Goal: Entertainment & Leisure: Consume media (video, audio)

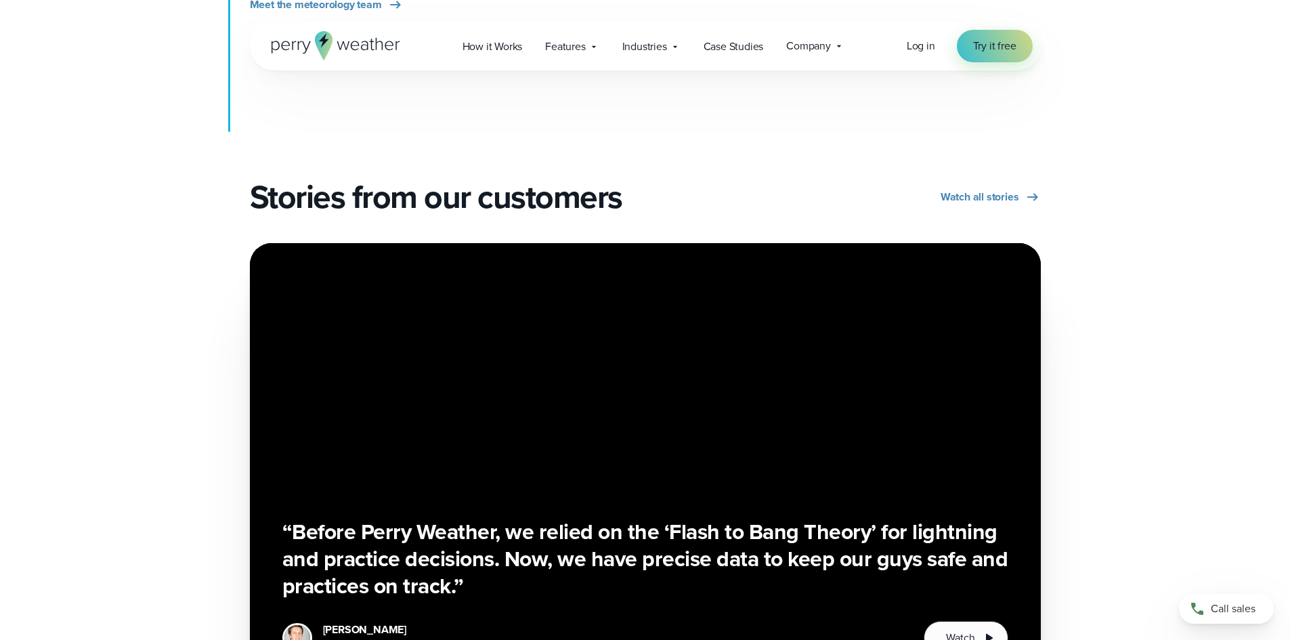
scroll to position [2303, 0]
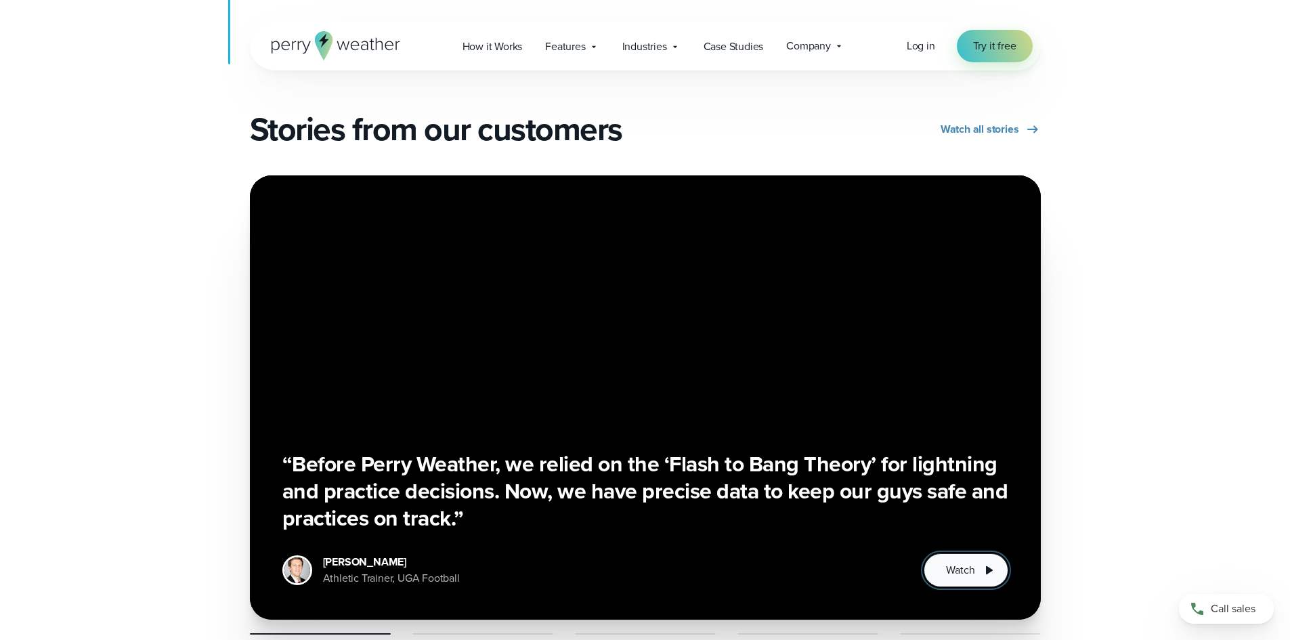
click at [948, 562] on span "Watch" at bounding box center [960, 570] width 28 height 16
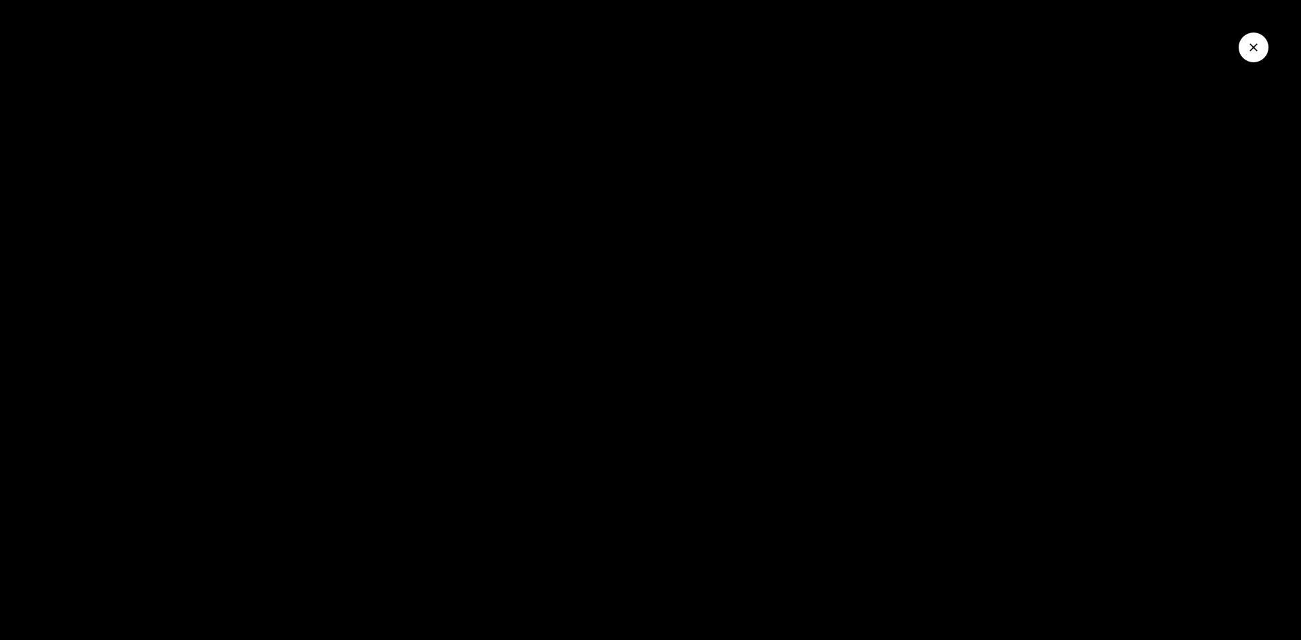
click at [974, 524] on div at bounding box center [650, 320] width 1301 height 640
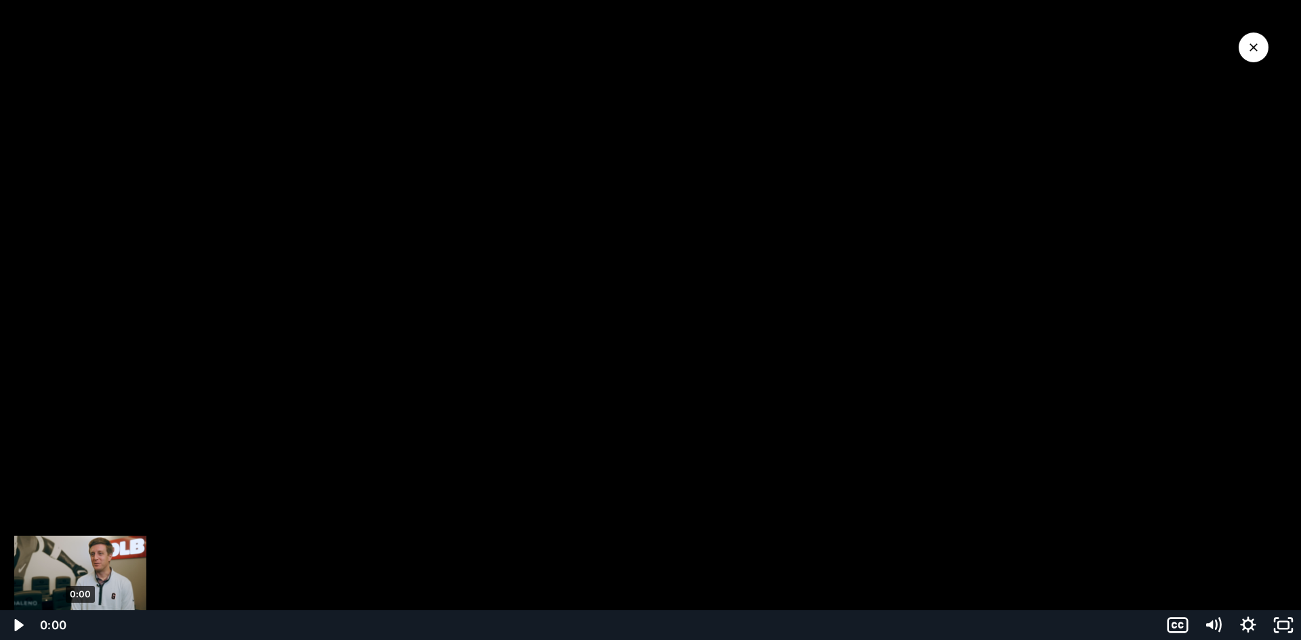
drag, startPoint x: 162, startPoint y: 622, endPoint x: 76, endPoint y: 610, distance: 86.9
click at [76, 610] on div "Click for sound @keyframes VOLUME_SMALL_WAVE_FLASH { 0% { opacity: 0; } 33% { o…" at bounding box center [650, 320] width 1301 height 640
click at [14, 625] on icon "Play Video" at bounding box center [18, 625] width 35 height 30
click at [998, 499] on div at bounding box center [650, 320] width 1301 height 640
click at [906, 332] on div at bounding box center [650, 320] width 1301 height 640
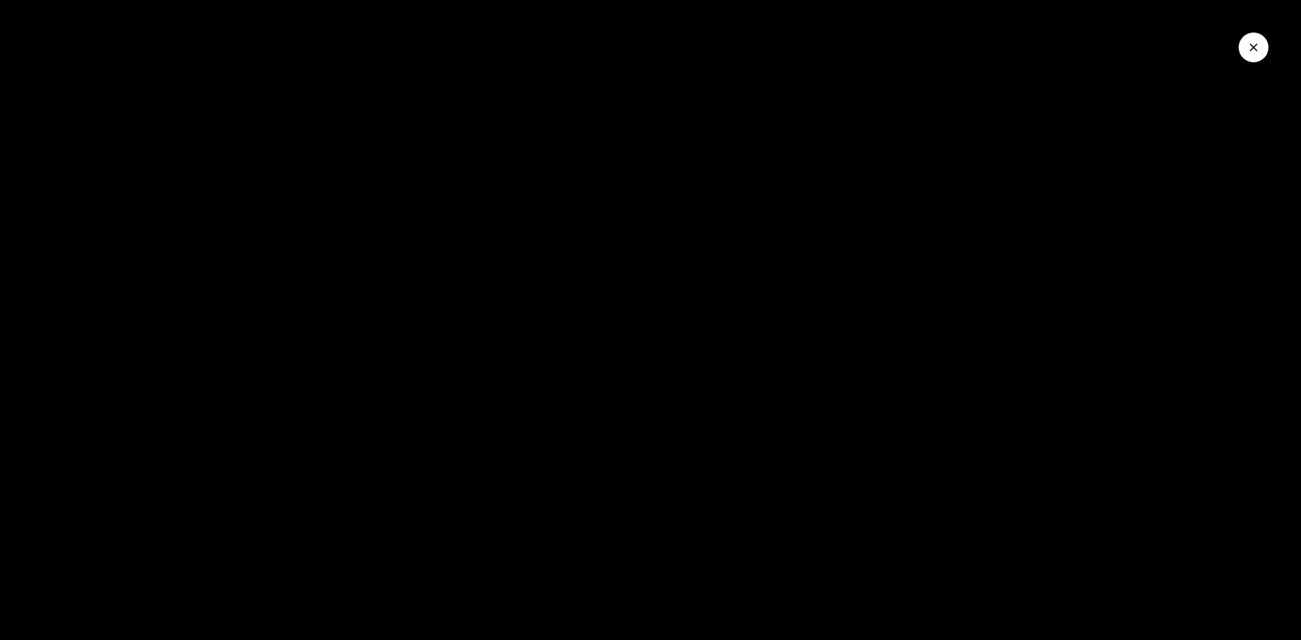
click at [1243, 45] on button "Close Video" at bounding box center [1253, 48] width 30 height 30
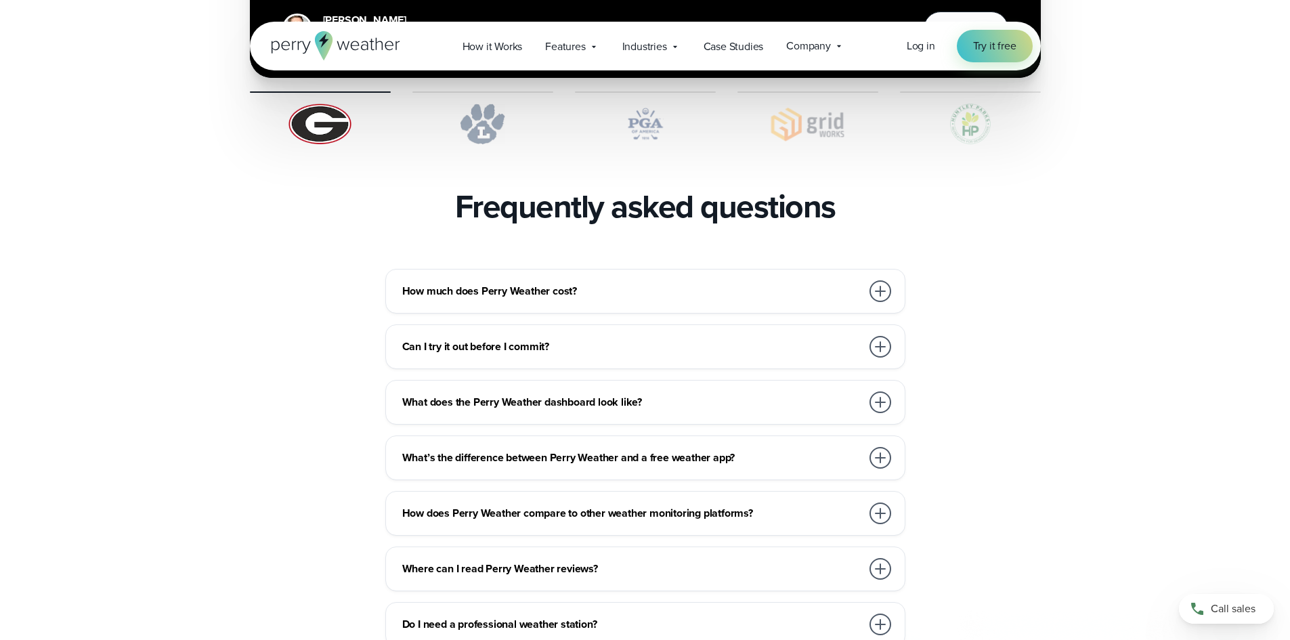
scroll to position [2913, 0]
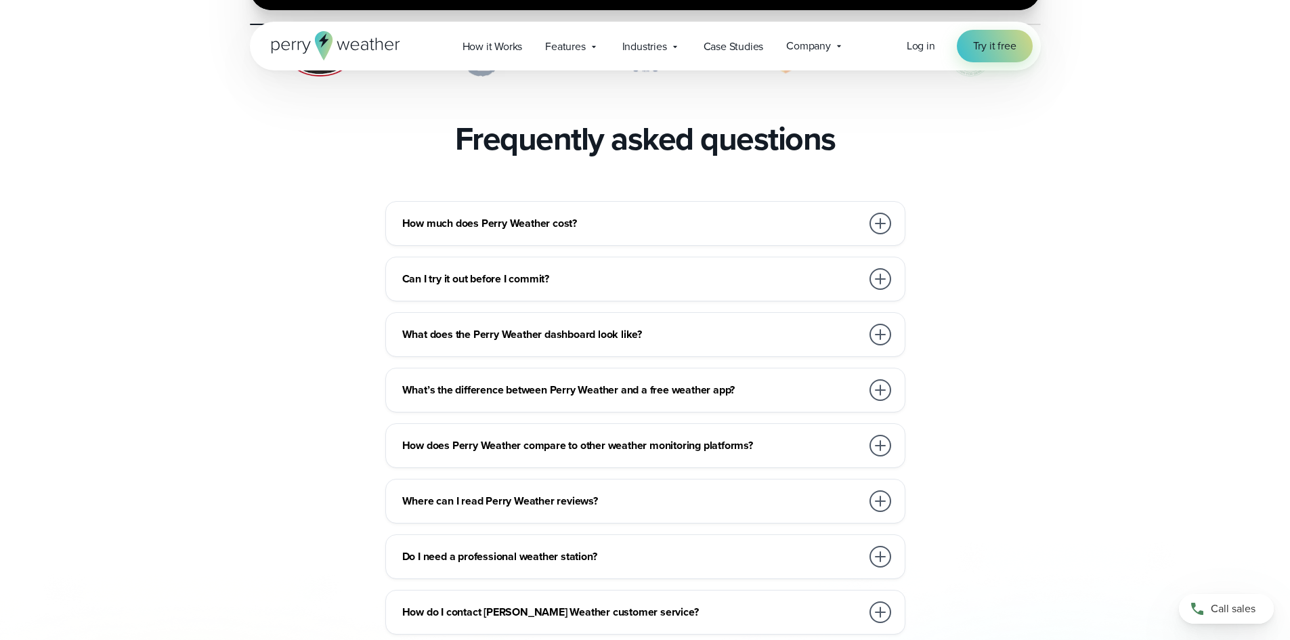
click at [879, 213] on div at bounding box center [881, 224] width 22 height 22
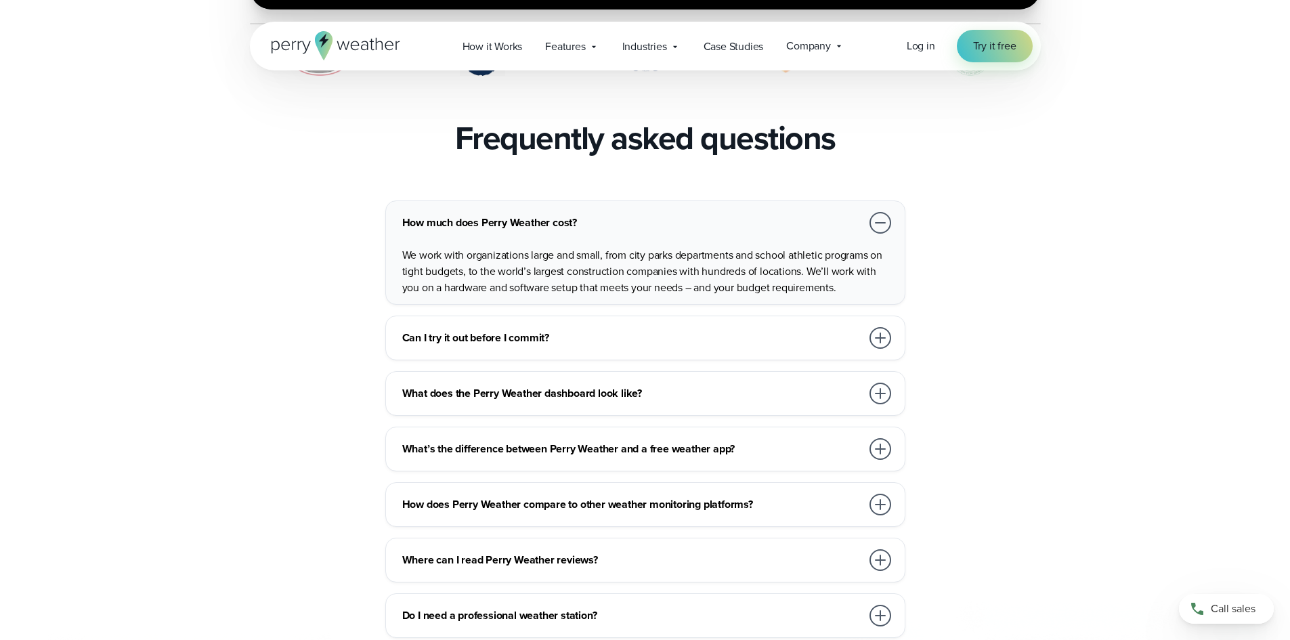
scroll to position [3048, 0]
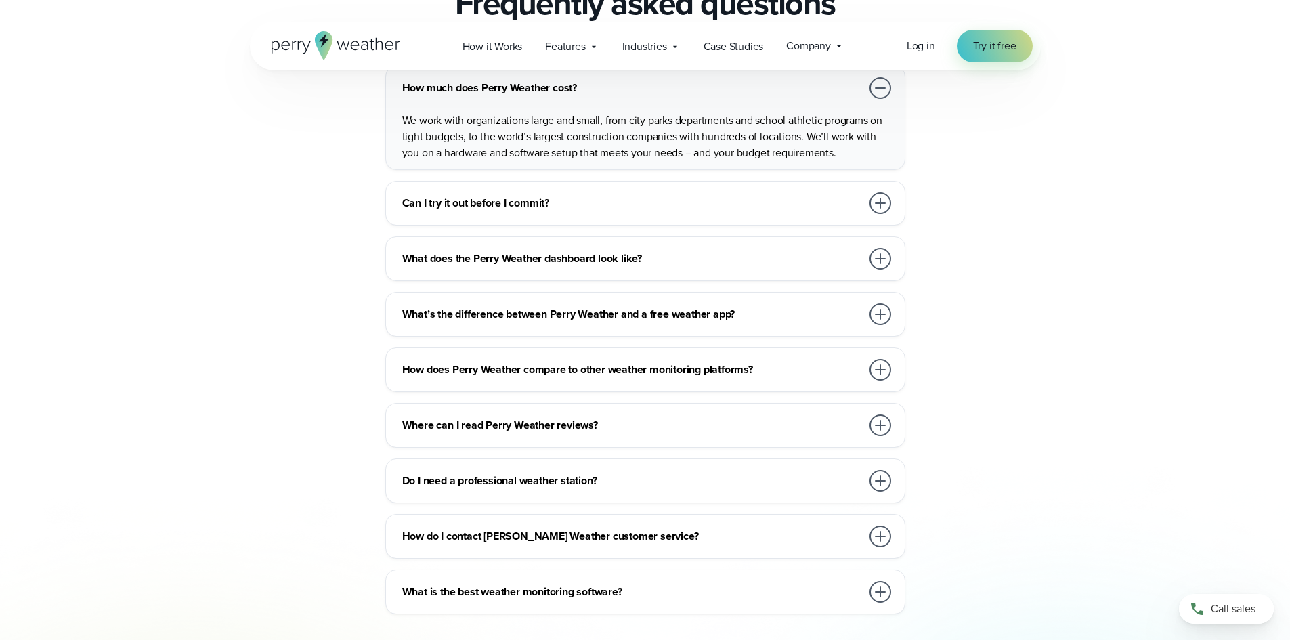
click at [879, 192] on div at bounding box center [881, 203] width 22 height 22
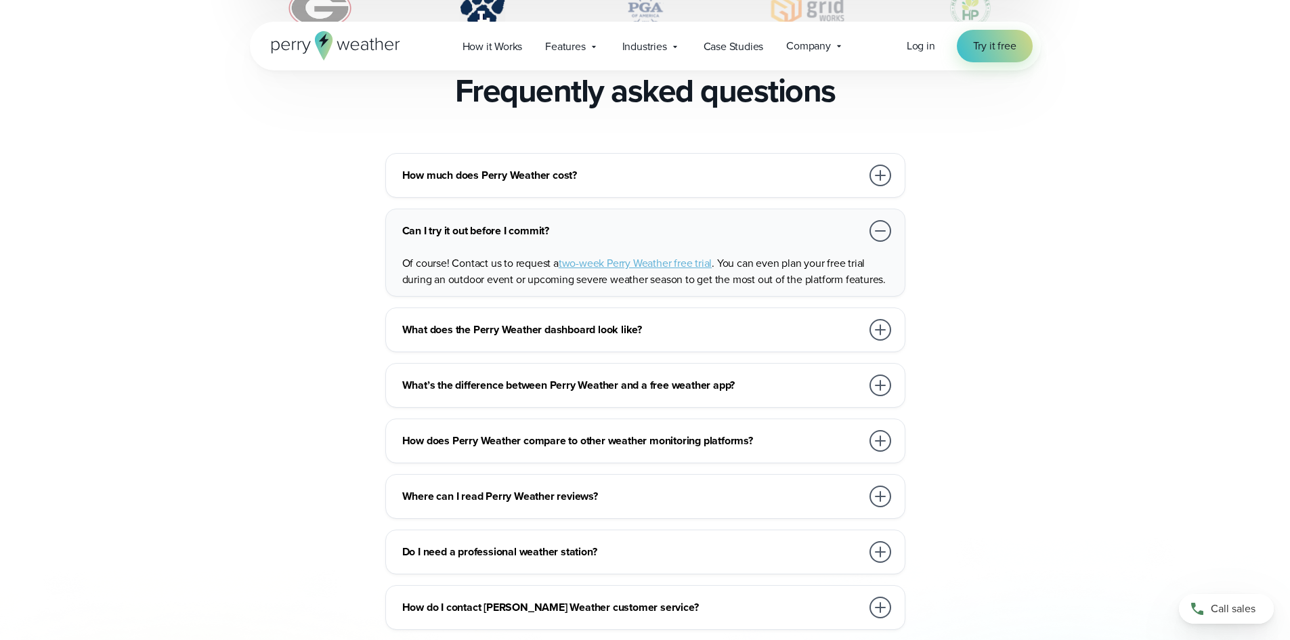
scroll to position [2913, 0]
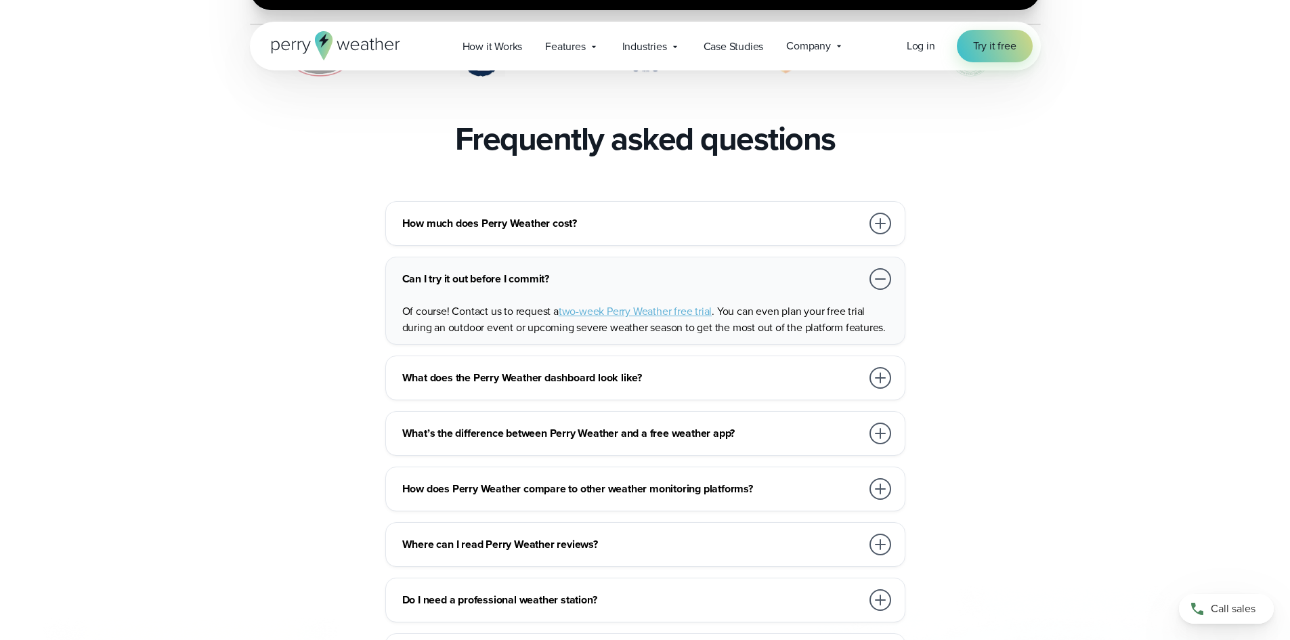
click at [877, 213] on div at bounding box center [881, 224] width 22 height 22
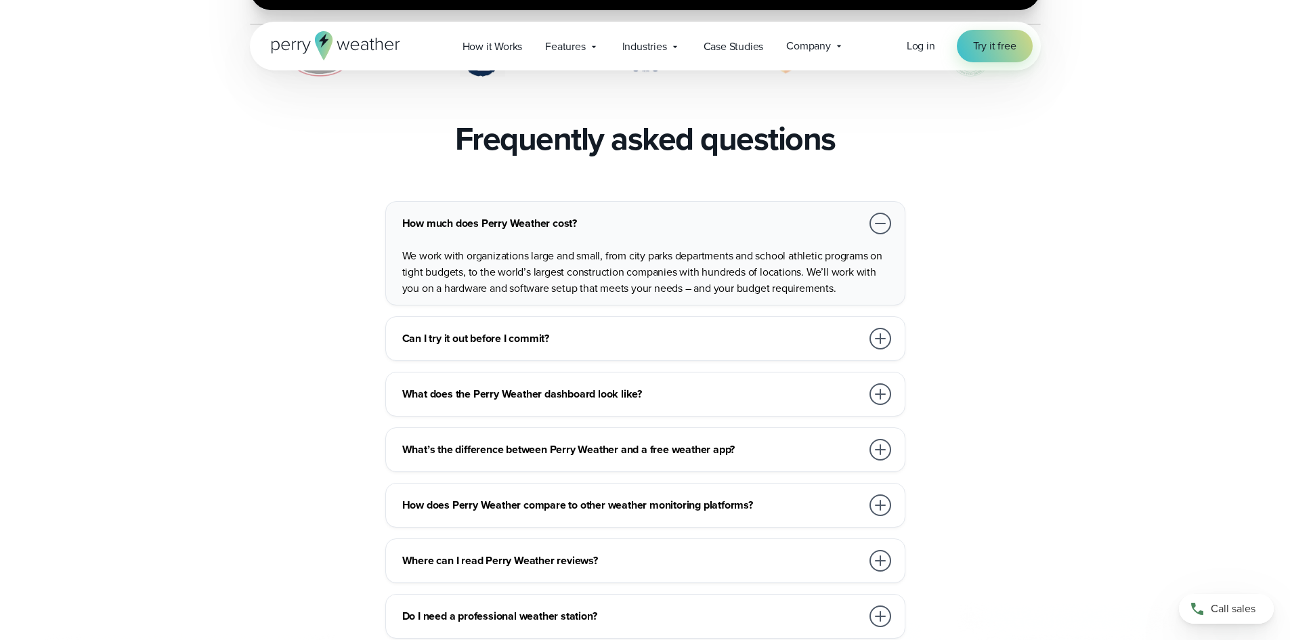
scroll to position [2982, 0]
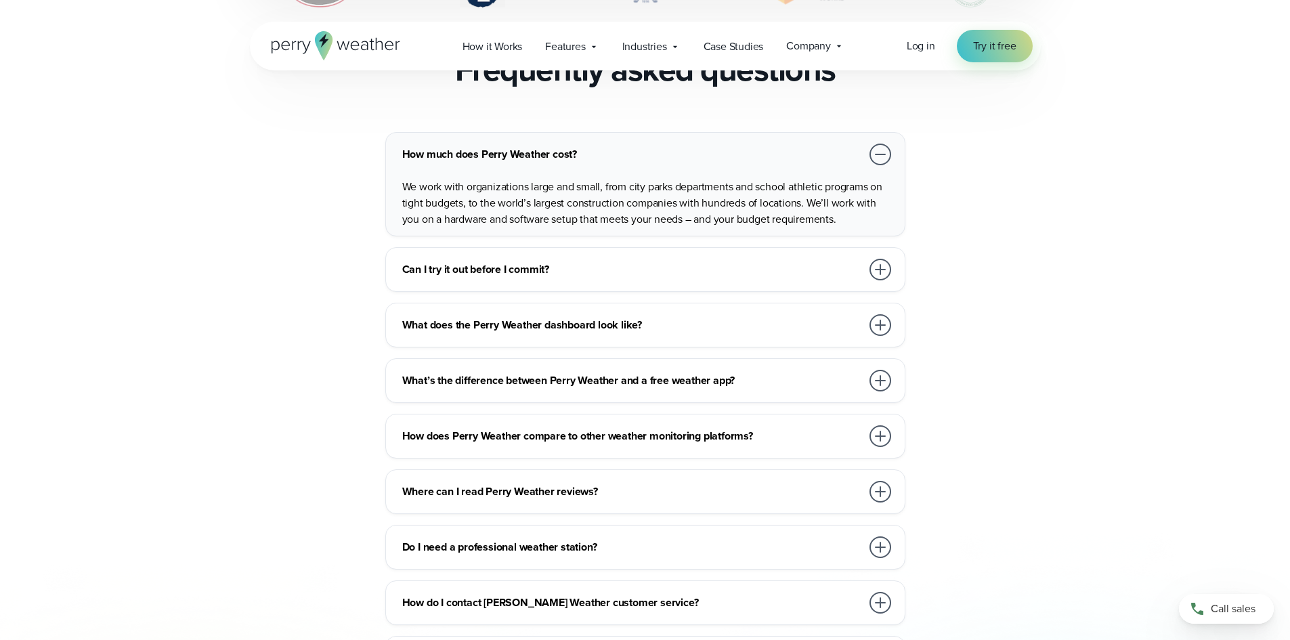
click at [888, 536] on div at bounding box center [881, 547] width 22 height 22
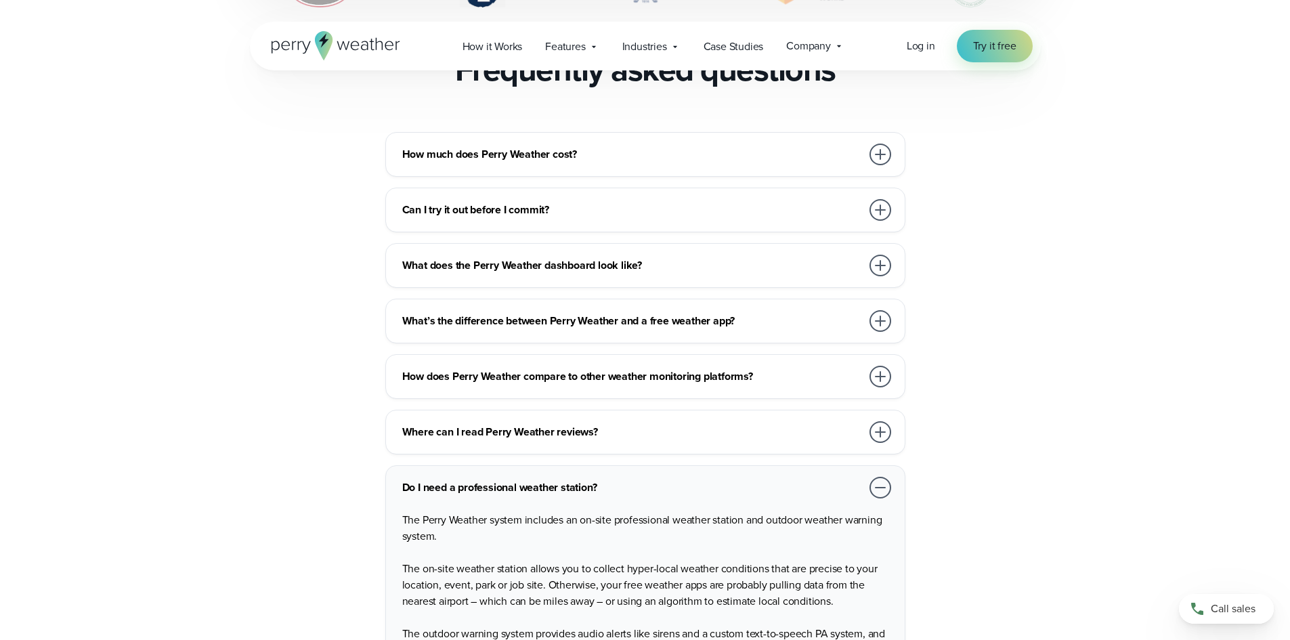
click at [884, 477] on div at bounding box center [881, 488] width 22 height 22
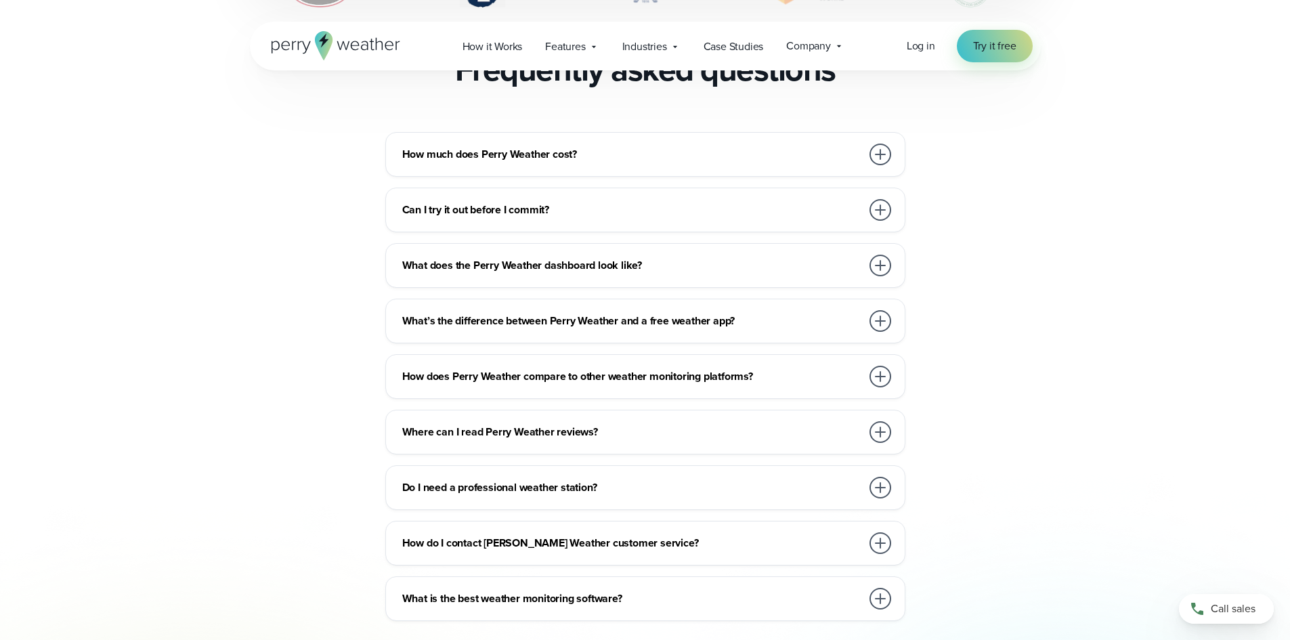
scroll to position [3048, 0]
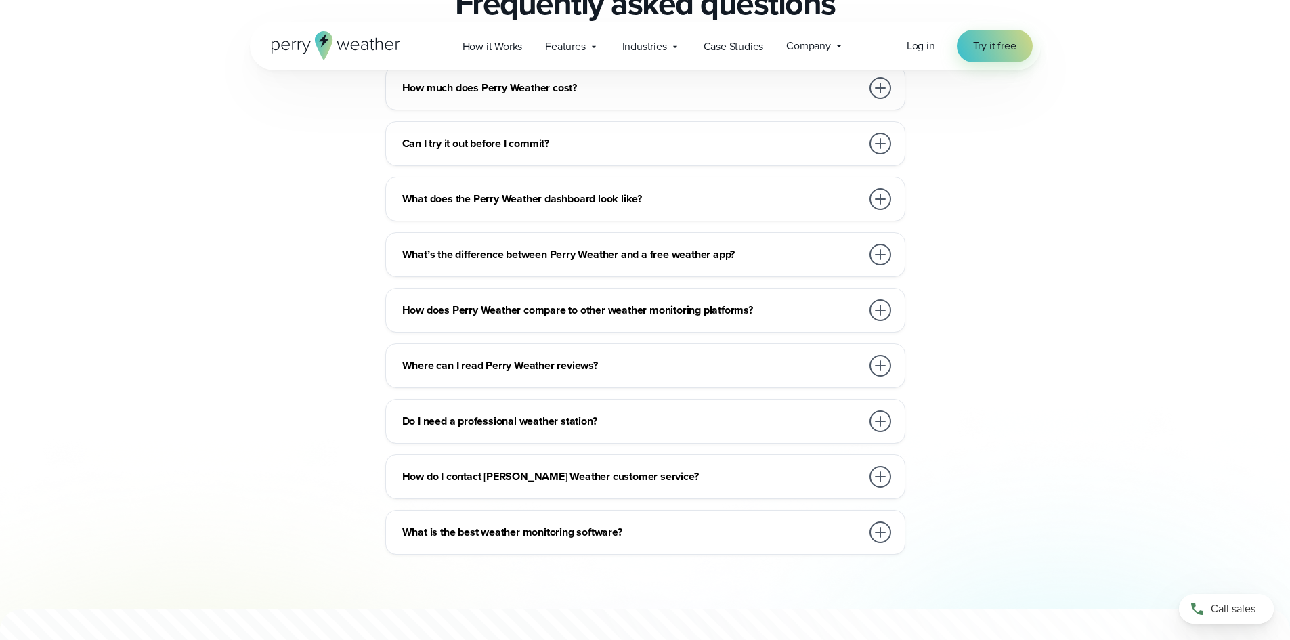
click at [875, 410] on div at bounding box center [881, 421] width 22 height 22
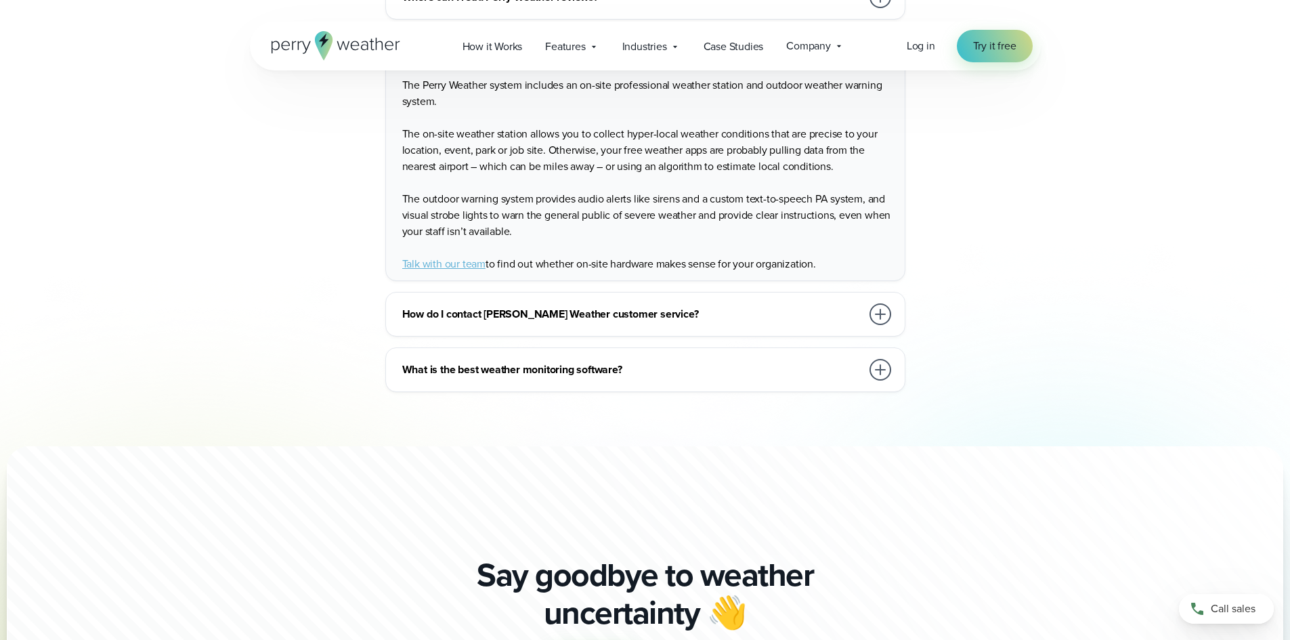
scroll to position [3387, 0]
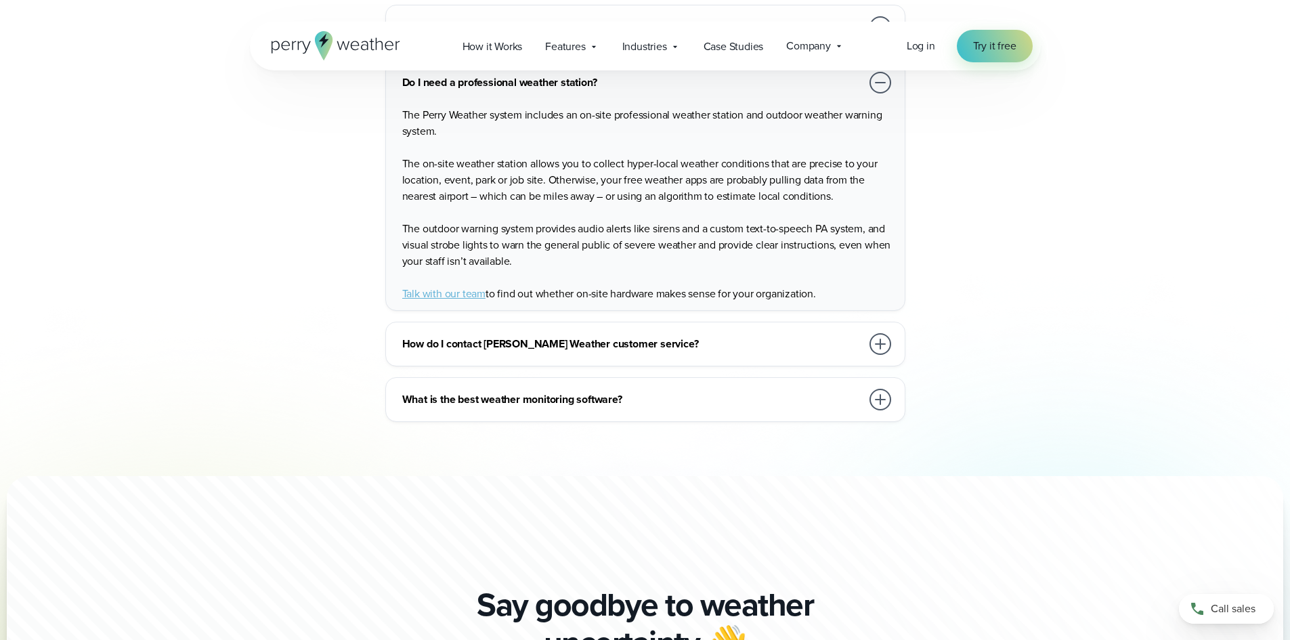
click at [879, 389] on div at bounding box center [881, 400] width 22 height 22
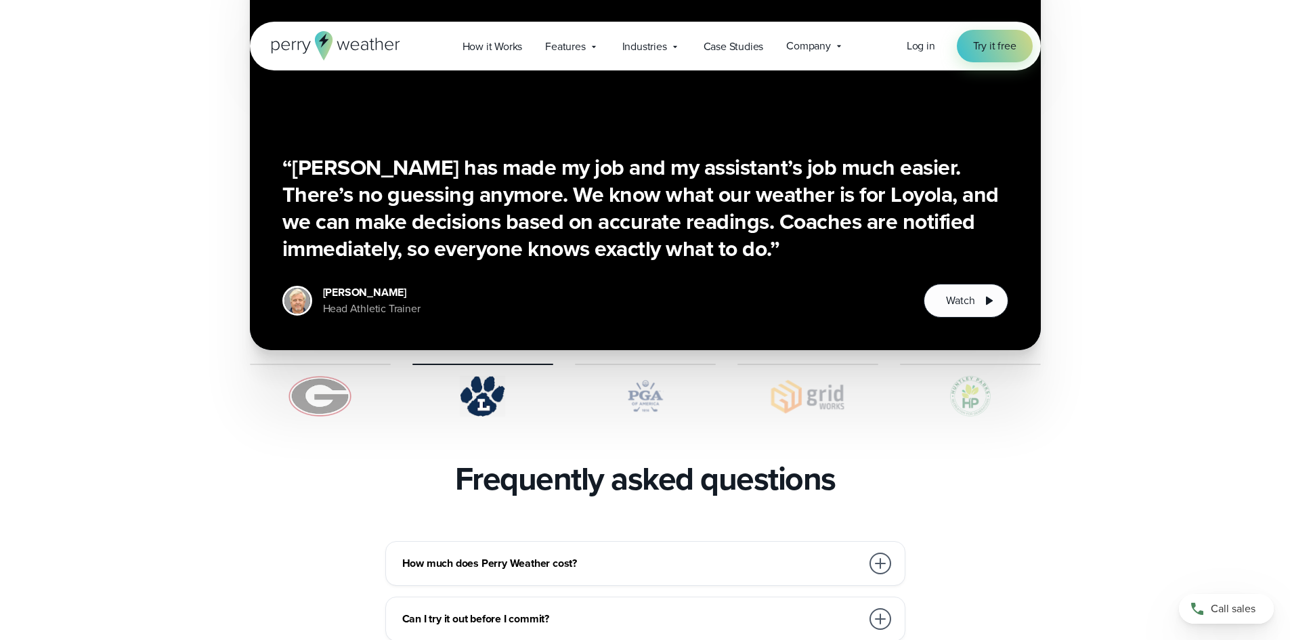
scroll to position [2574, 0]
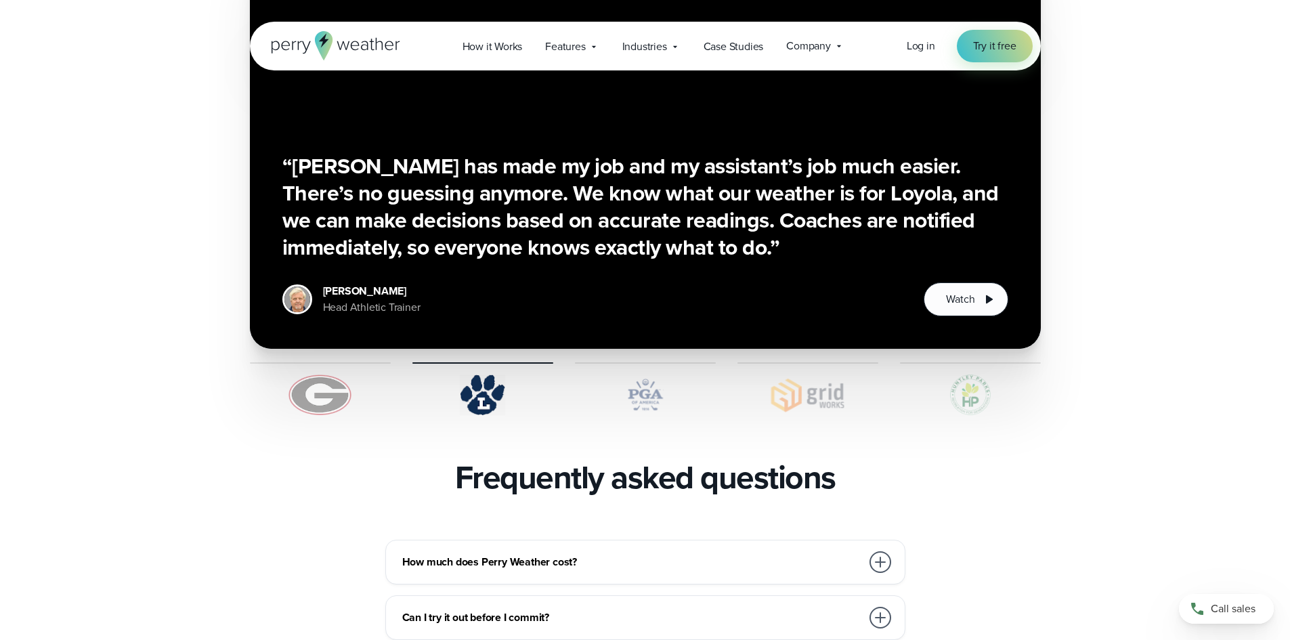
click at [644, 375] on img at bounding box center [645, 395] width 141 height 41
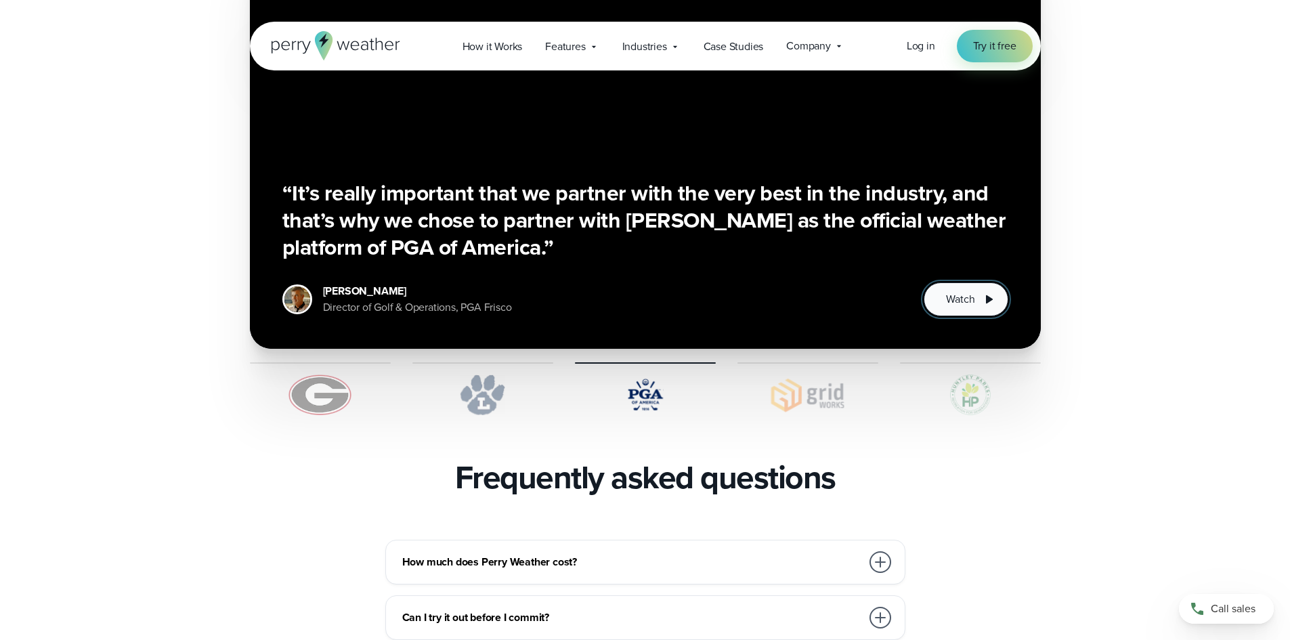
click at [936, 282] on button "Watch" at bounding box center [966, 299] width 84 height 34
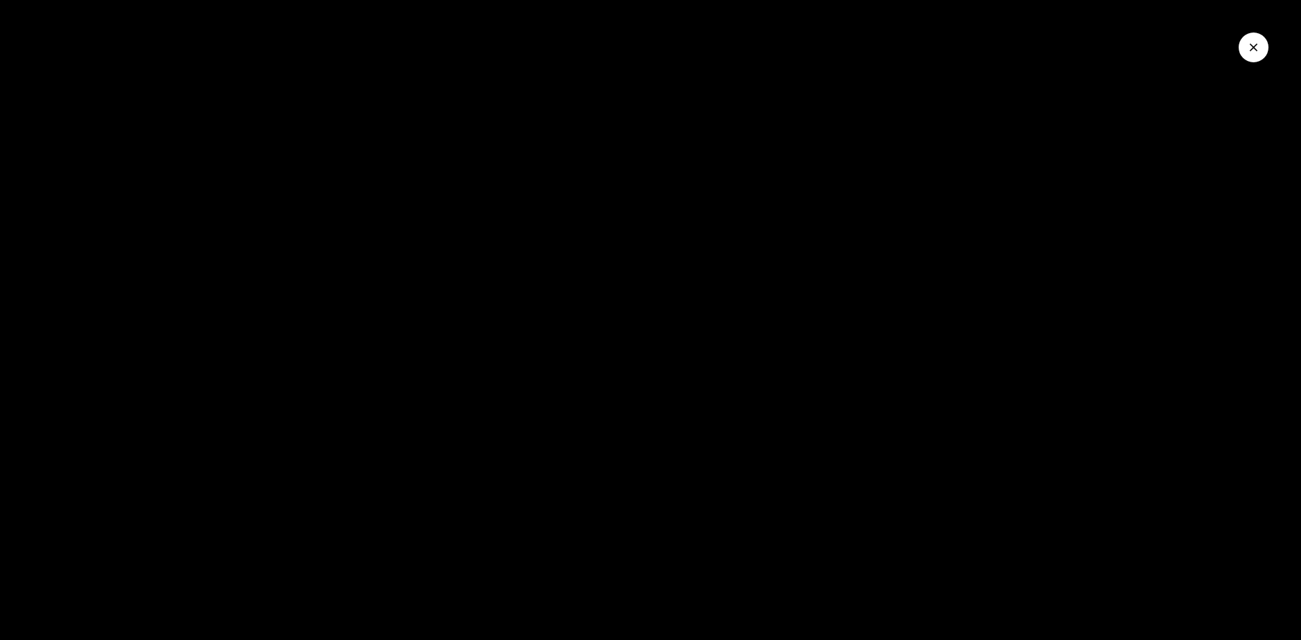
drag, startPoint x: 948, startPoint y: 470, endPoint x: 948, endPoint y: 478, distance: 8.2
click at [948, 470] on div at bounding box center [650, 320] width 1301 height 640
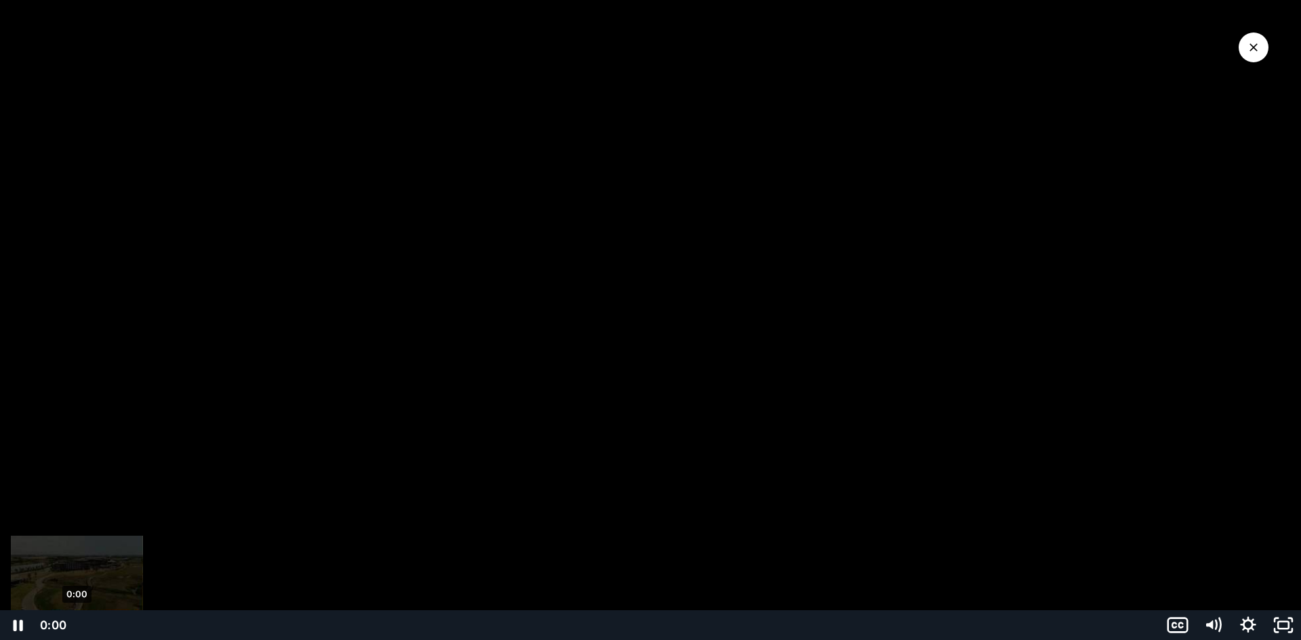
drag, startPoint x: 140, startPoint y: 623, endPoint x: 61, endPoint y: 620, distance: 78.6
click at [62, 620] on div "0:00 0:00" at bounding box center [597, 625] width 1124 height 30
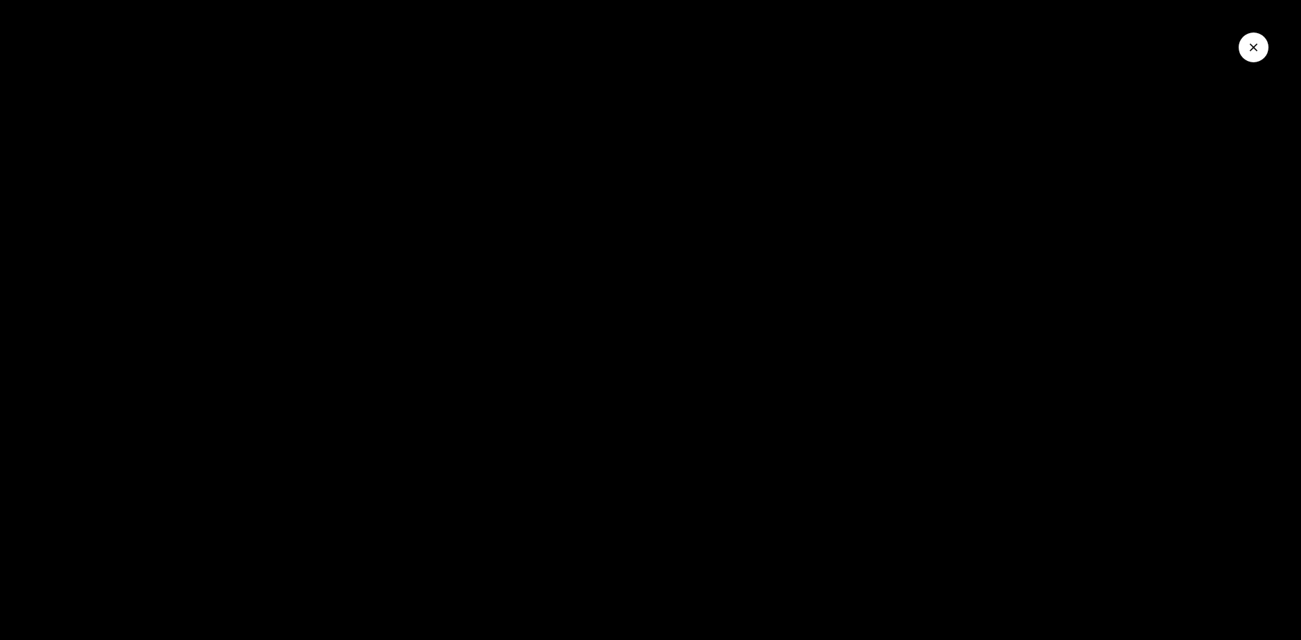
click at [1262, 51] on button "Close Video" at bounding box center [1253, 48] width 30 height 30
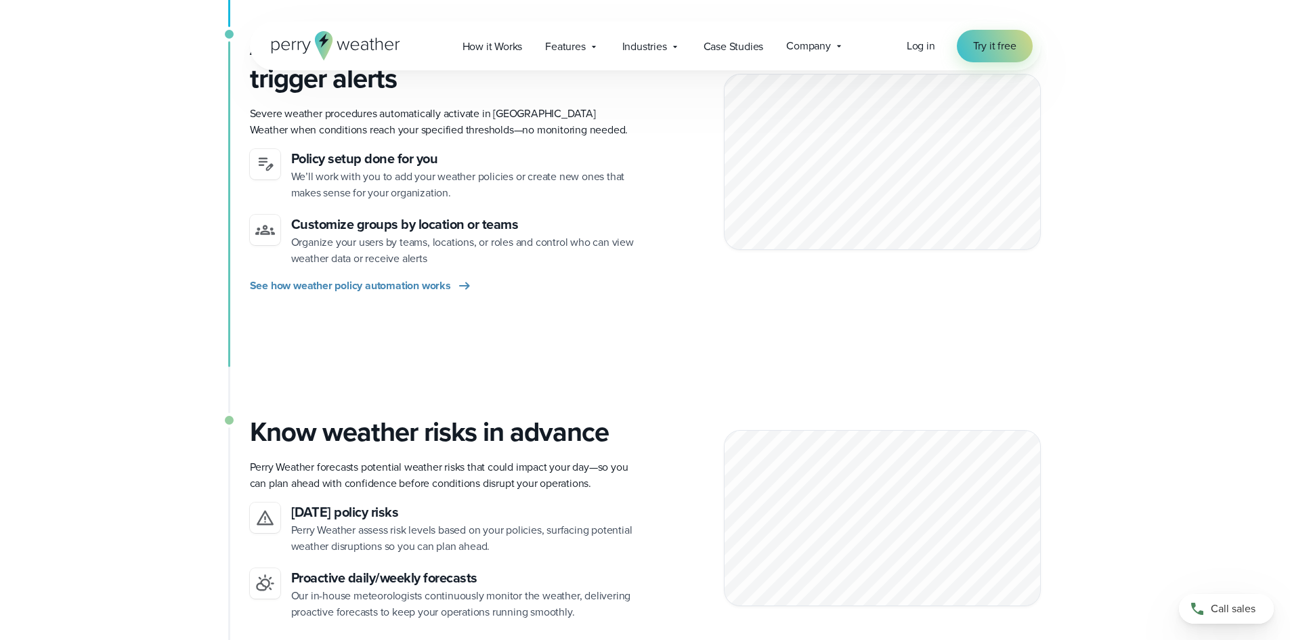
scroll to position [600, 0]
